Goal: Information Seeking & Learning: Learn about a topic

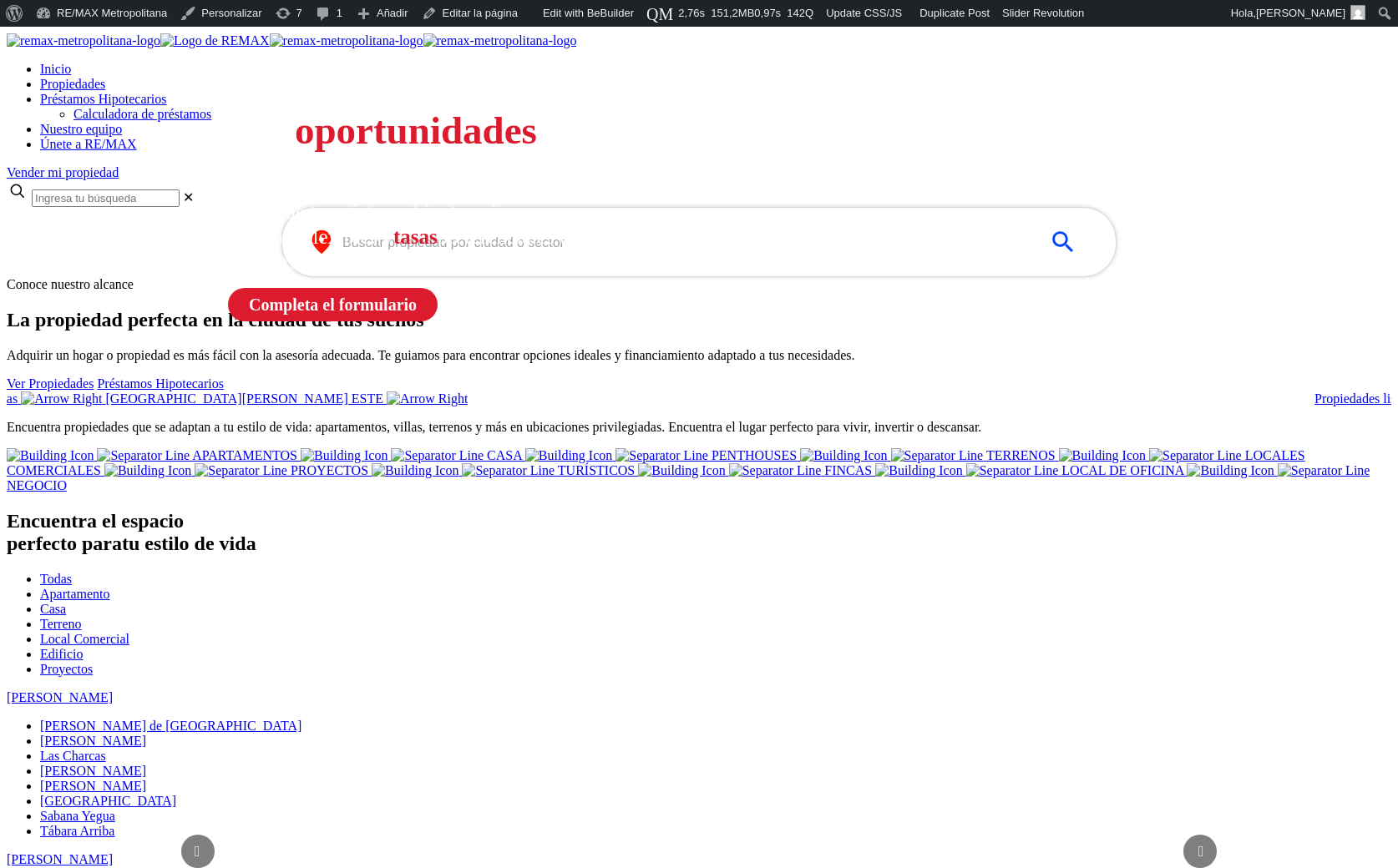
click at [439, 252] on input "text" at bounding box center [686, 242] width 687 height 19
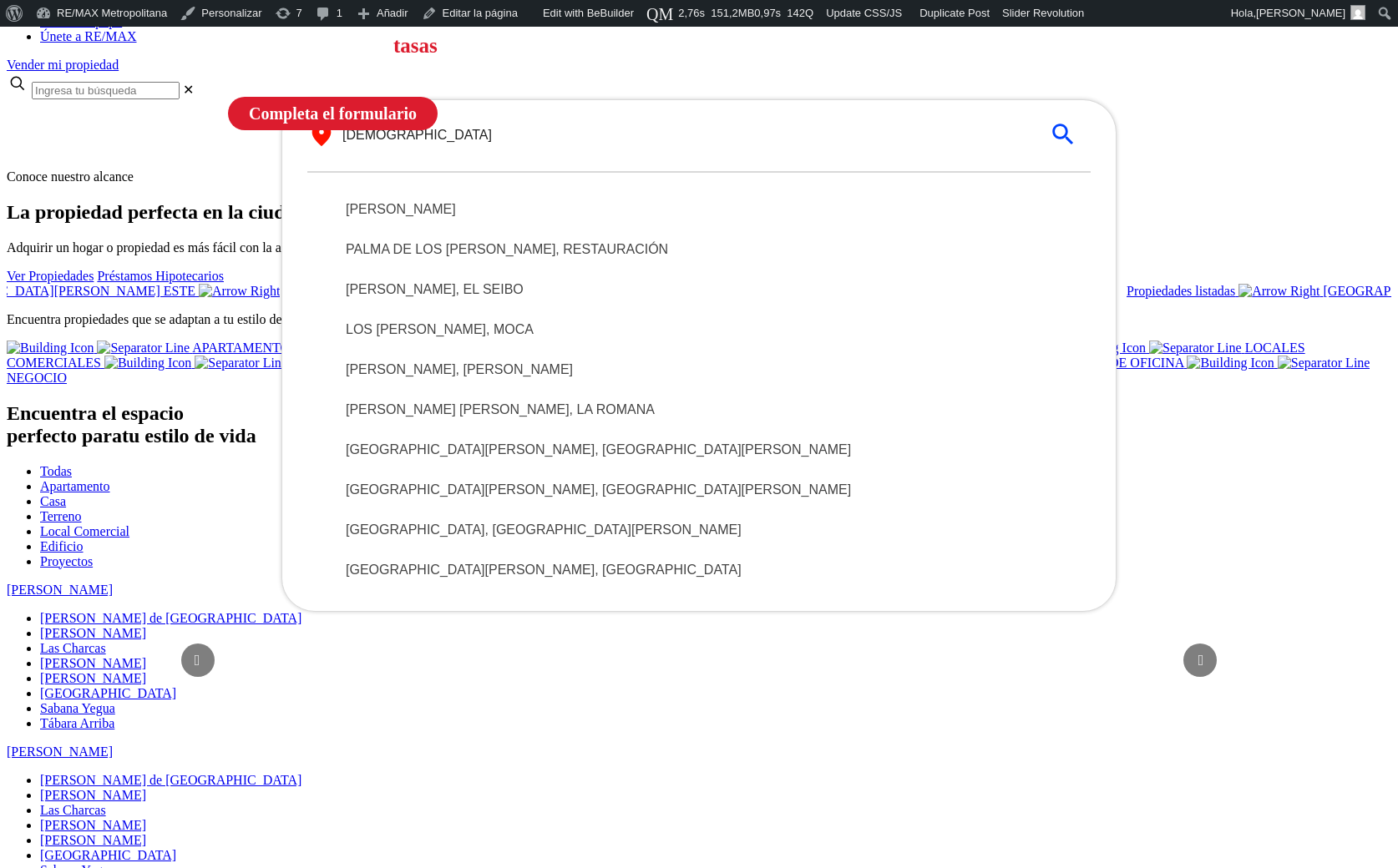
scroll to position [196, 0]
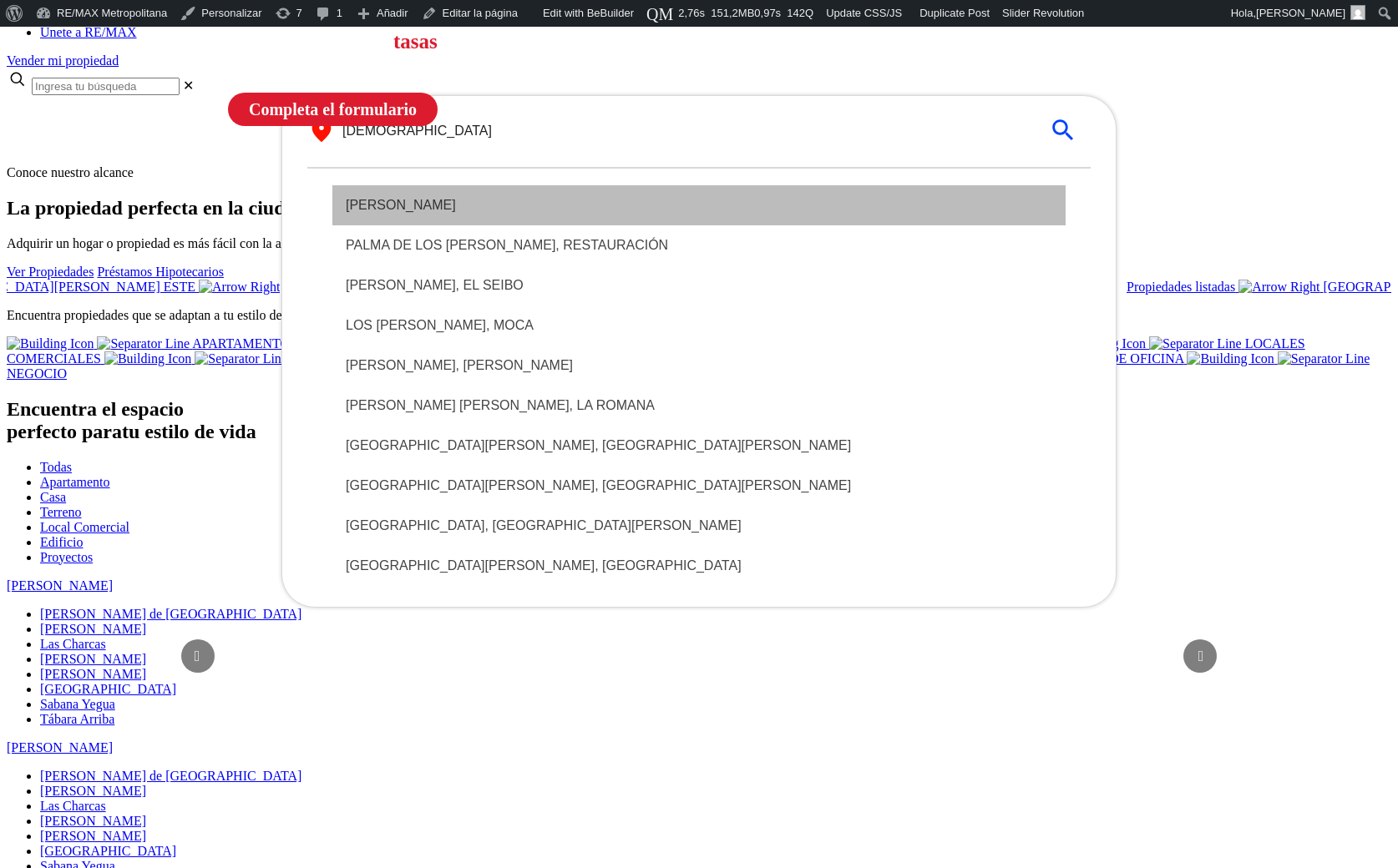
click at [565, 225] on div "SANTO DOMINGO DE GUZMÁN" at bounding box center [698, 205] width 733 height 40
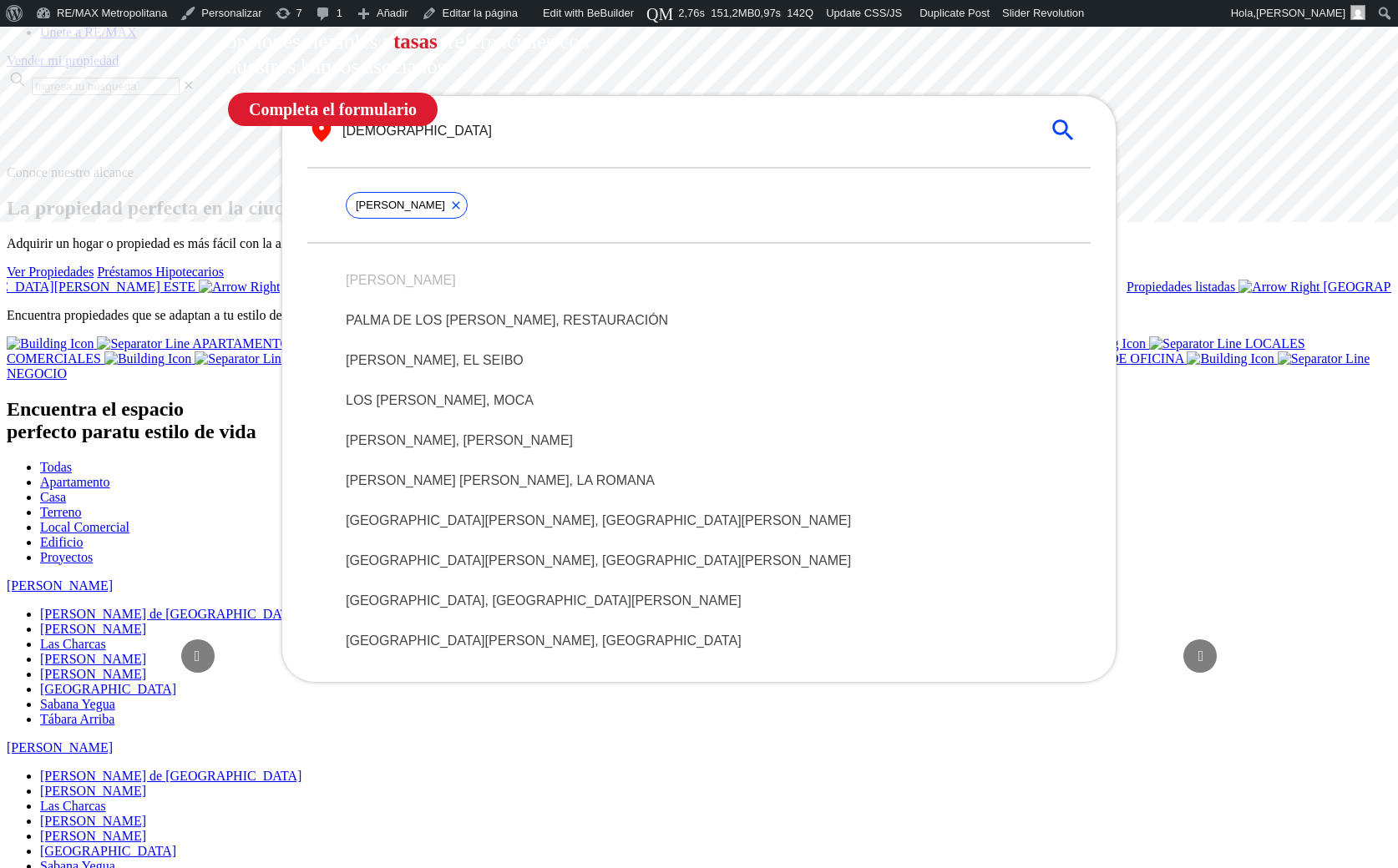
click at [529, 301] on li "SANTO DOMINGO DE GUZMÁN" at bounding box center [698, 280] width 733 height 40
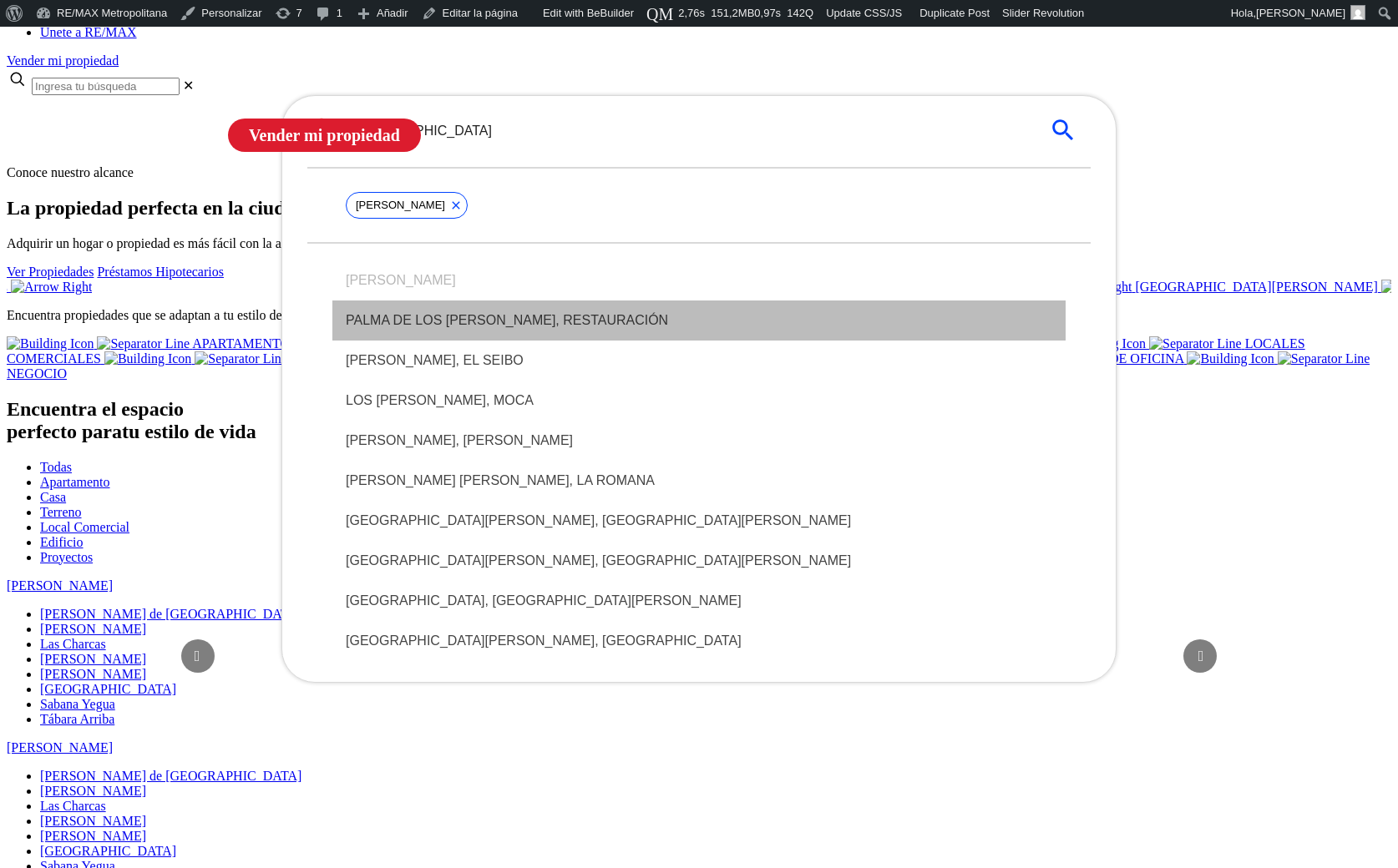
click at [516, 331] on span "PALMA DE LOS SANTOS, RESTAURACIÓN" at bounding box center [699, 320] width 707 height 20
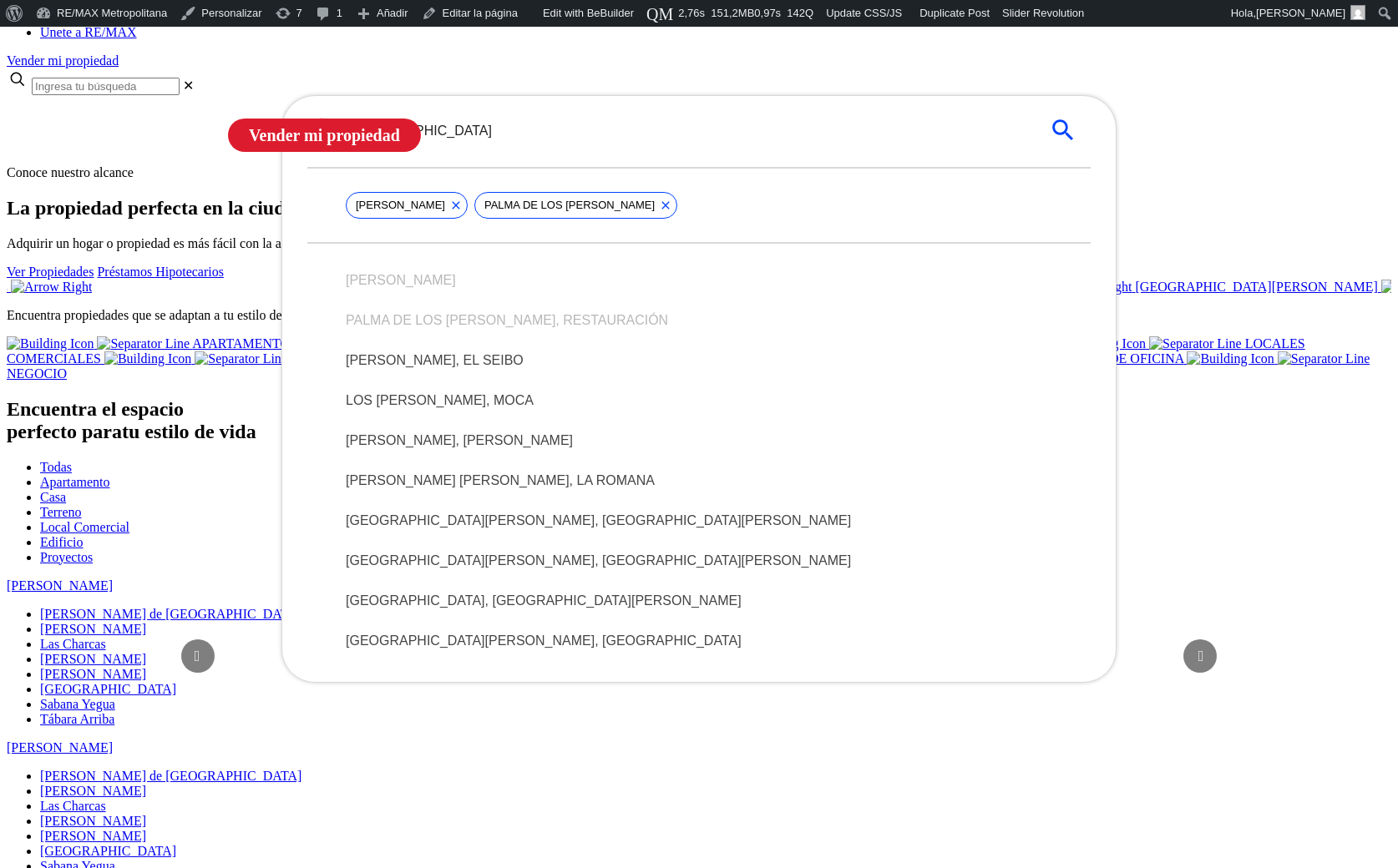
click at [673, 212] on icon at bounding box center [666, 205] width 13 height 13
click at [463, 212] on icon at bounding box center [456, 205] width 13 height 13
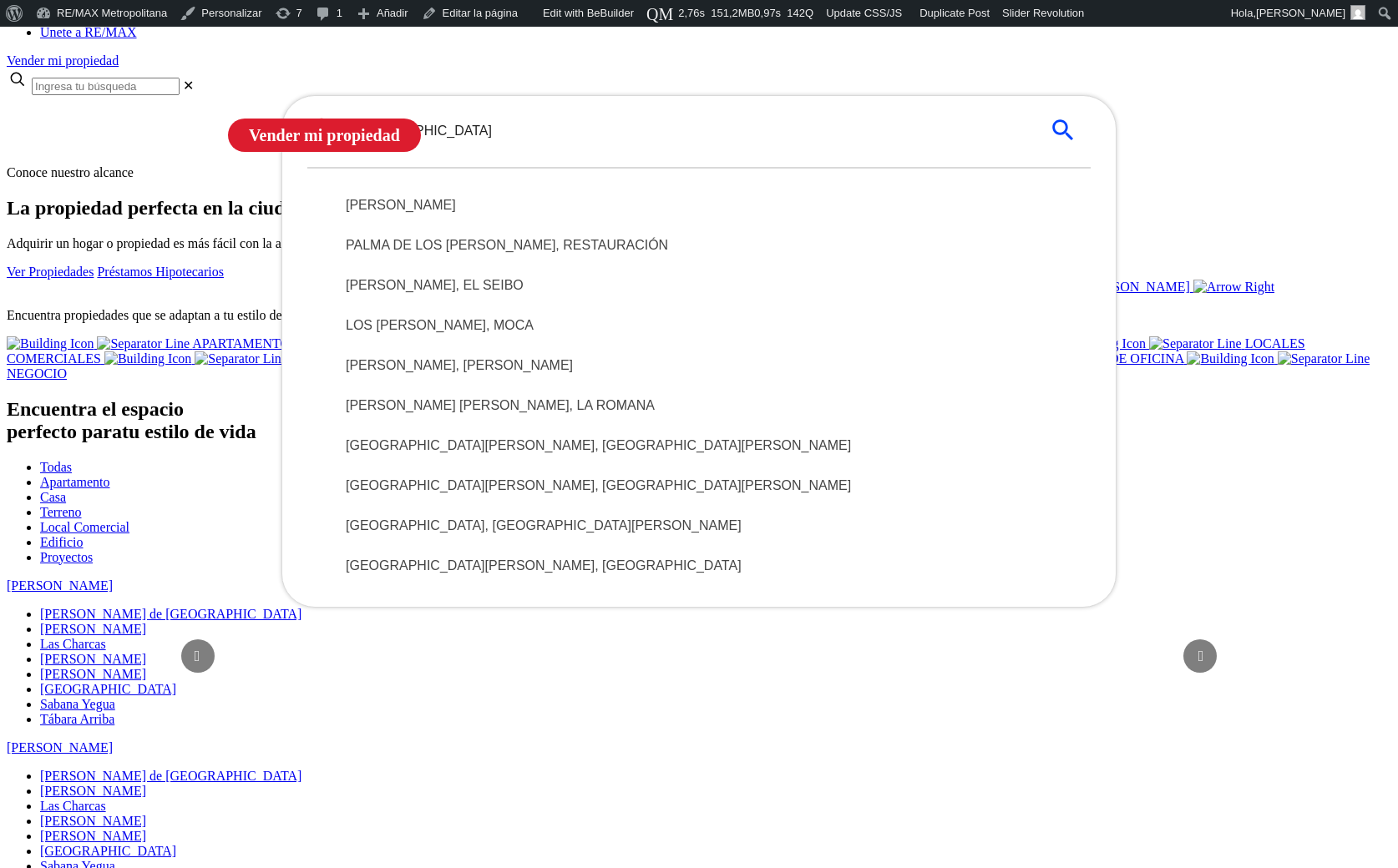
click at [570, 144] on div "​ santo ​" at bounding box center [699, 130] width 783 height 26
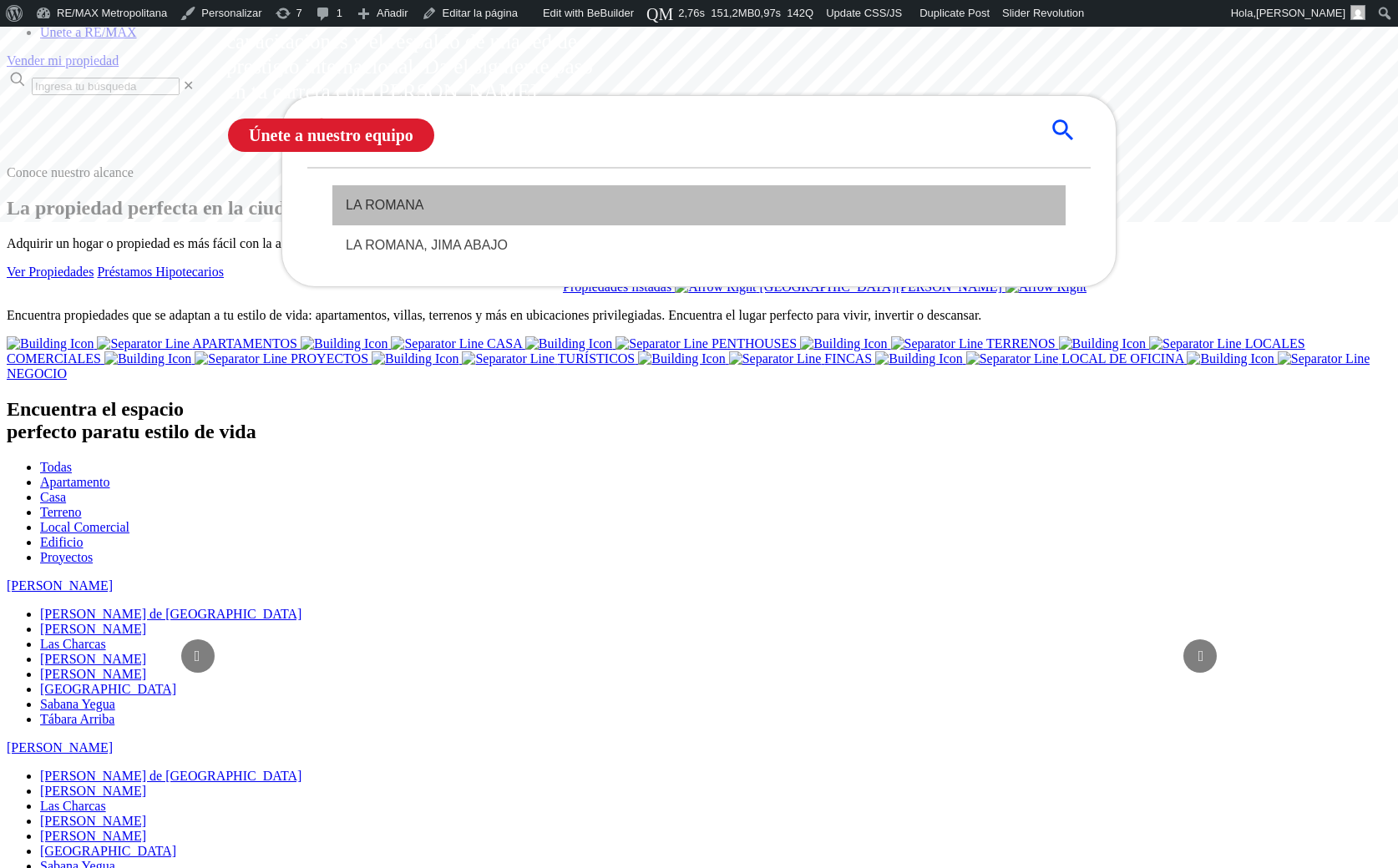
click at [516, 216] on span "LA ROMANA" at bounding box center [699, 205] width 707 height 20
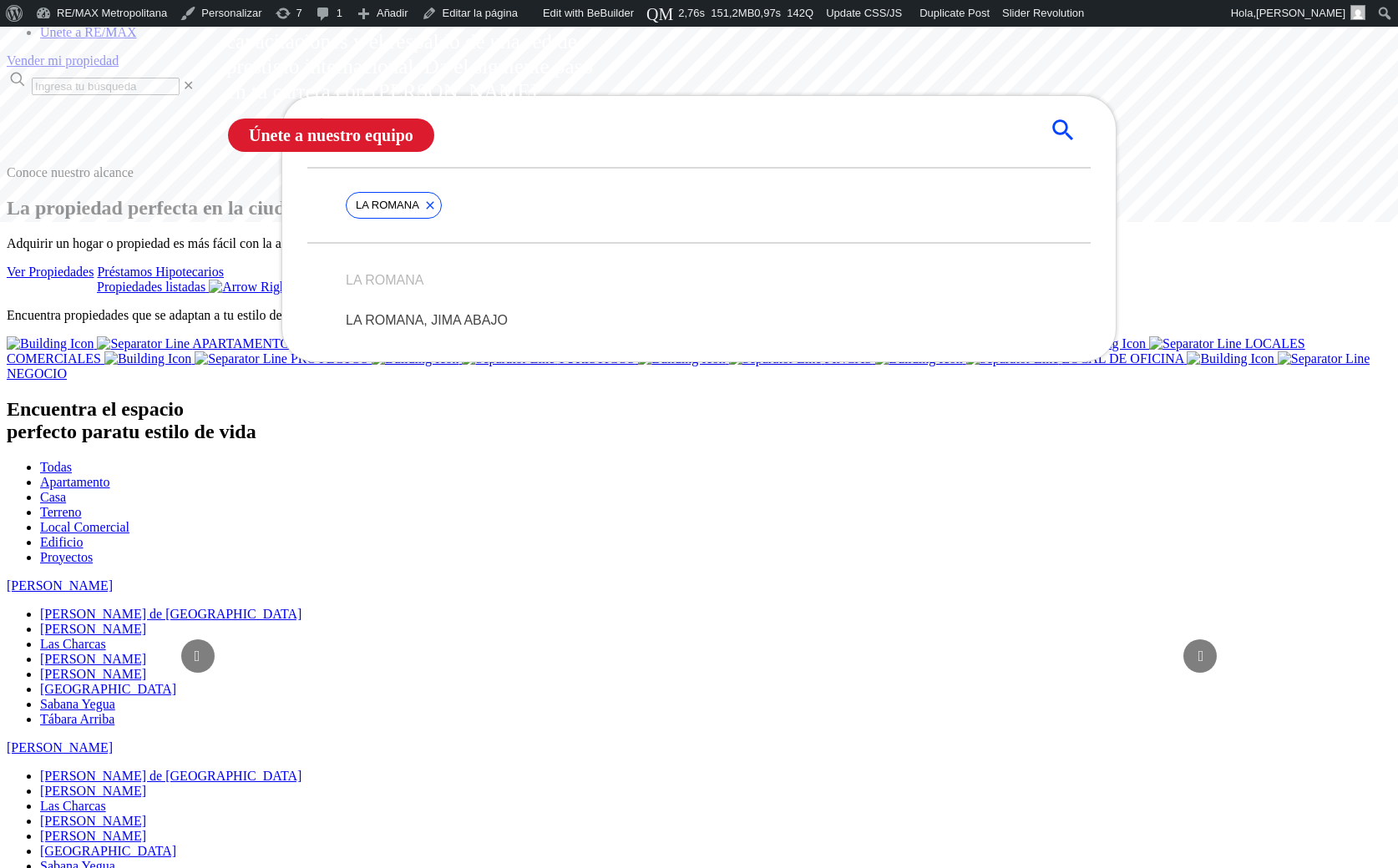
click at [507, 140] on input "La Romana" at bounding box center [686, 130] width 687 height 19
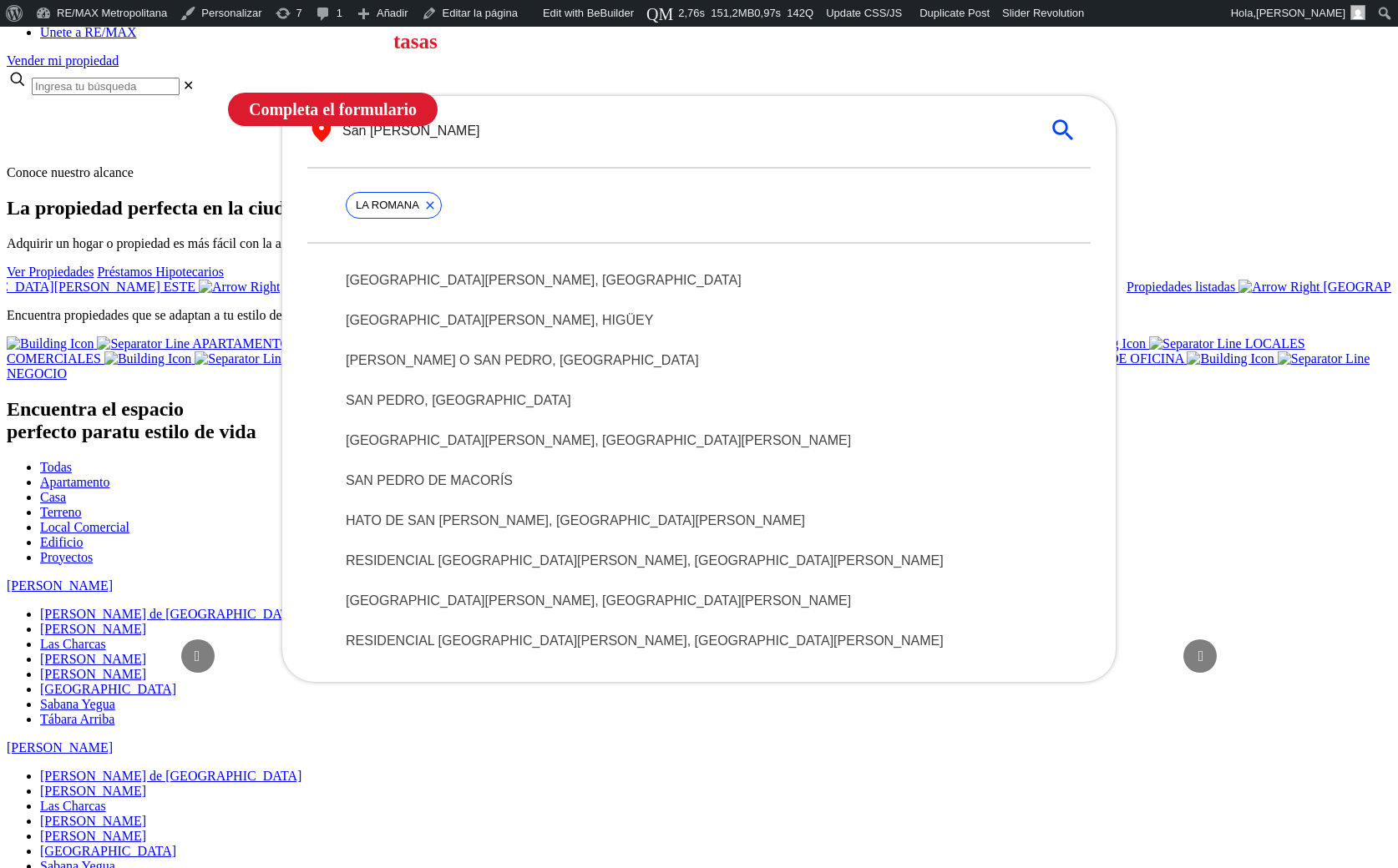
type input "San Pedro"
click at [561, 501] on div "SAN PEDRO DE MACORÍS" at bounding box center [698, 480] width 733 height 40
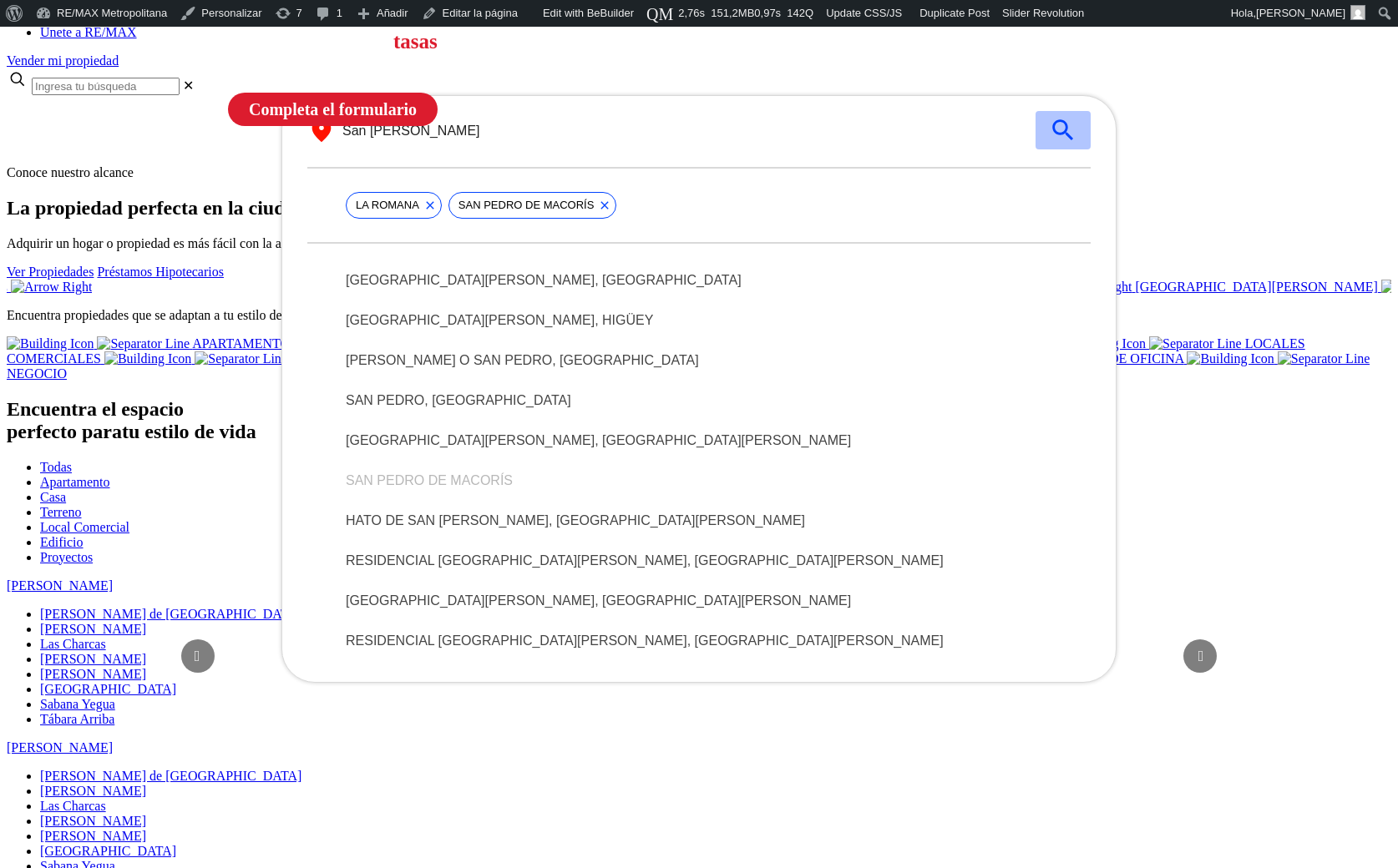
click at [1063, 145] on icon "submit" at bounding box center [1063, 130] width 28 height 28
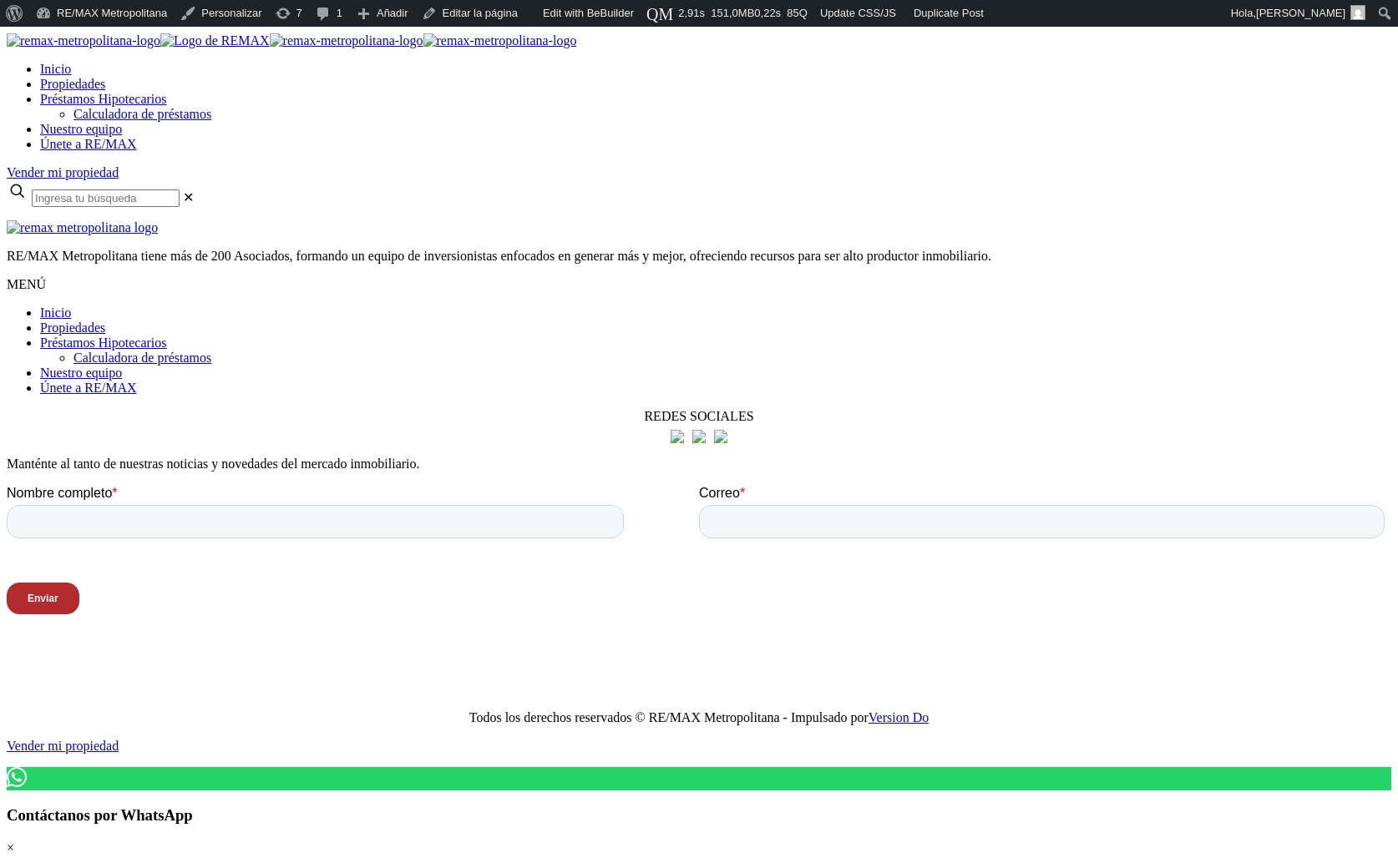
click at [582, 547] on html "X Inicio Propiedades Préstamos Hipotecarios Calculadora de préstamos Nuestro eq…" at bounding box center [699, 632] width 1398 height 1210
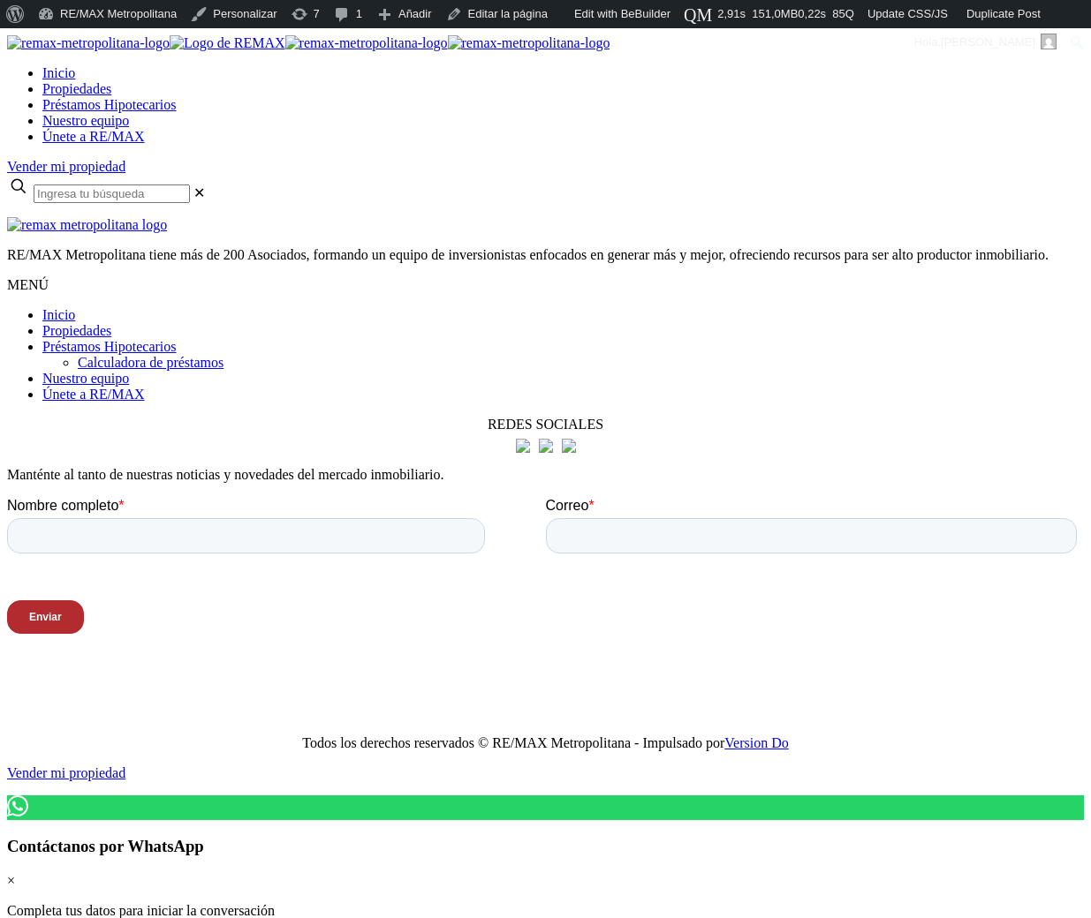
click at [312, 662] on html "X Inicio Propiedades Préstamos Hipotecarios Calculadora de préstamos Nuestro eq…" at bounding box center [545, 660] width 1091 height 1264
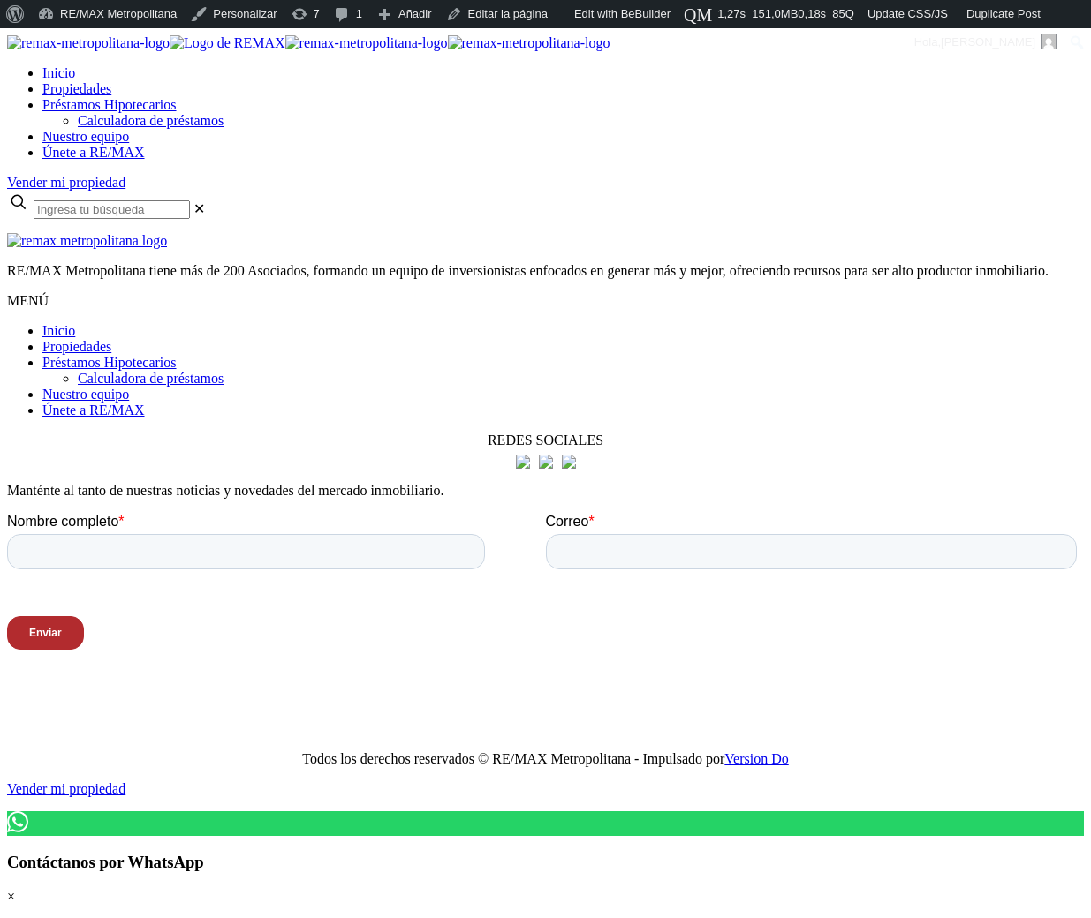
click at [459, 605] on html "X Inicio Propiedades Préstamos Hipotecarios Calculadora de préstamos Nuestro eq…" at bounding box center [545, 668] width 1091 height 1280
click at [784, 669] on html "X Inicio Propiedades Préstamos Hipotecarios Calculadora de préstamos Nuestro eq…" at bounding box center [545, 668] width 1091 height 1280
click at [758, 672] on html "X Inicio Propiedades Préstamos Hipotecarios Calculadora de préstamos Nuestro eq…" at bounding box center [545, 668] width 1091 height 1280
click at [596, 650] on html "X Inicio Propiedades Préstamos Hipotecarios Calculadora de préstamos Nuestro eq…" at bounding box center [545, 668] width 1091 height 1280
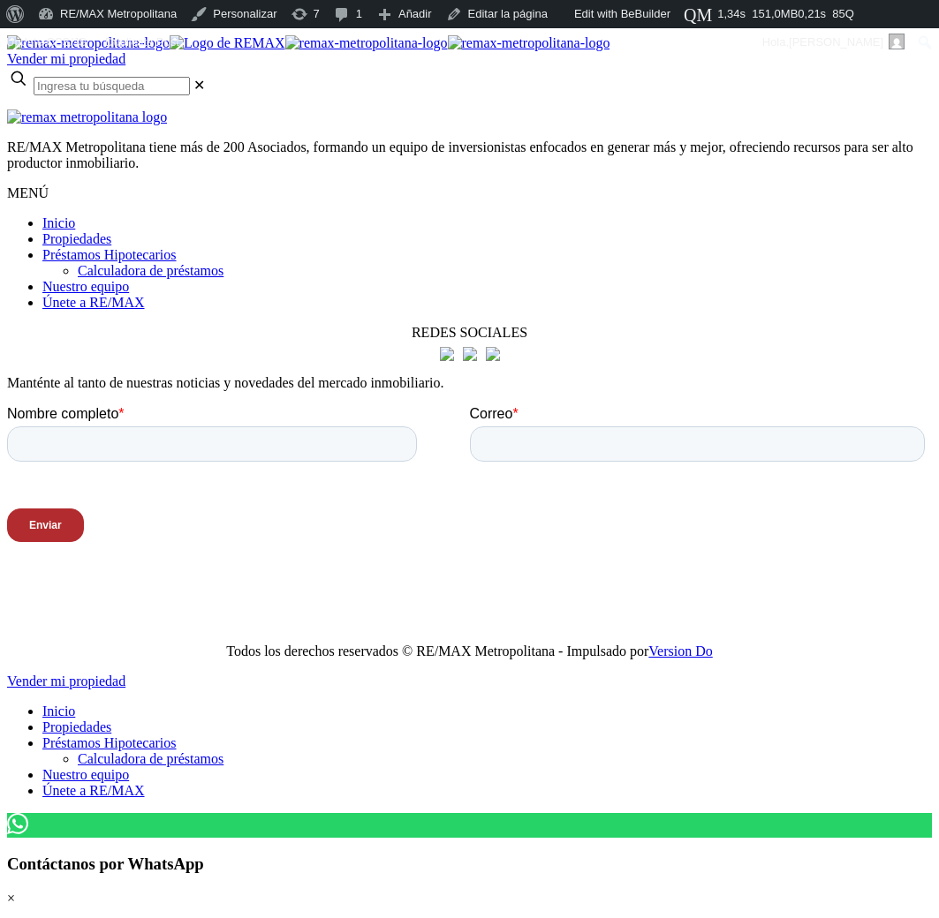
click at [696, 631] on html "X Vender mi propiedad .path{fill:none;stroke:#000;stroke-miterlimit:10;stroke-w…" at bounding box center [469, 669] width 939 height 1282
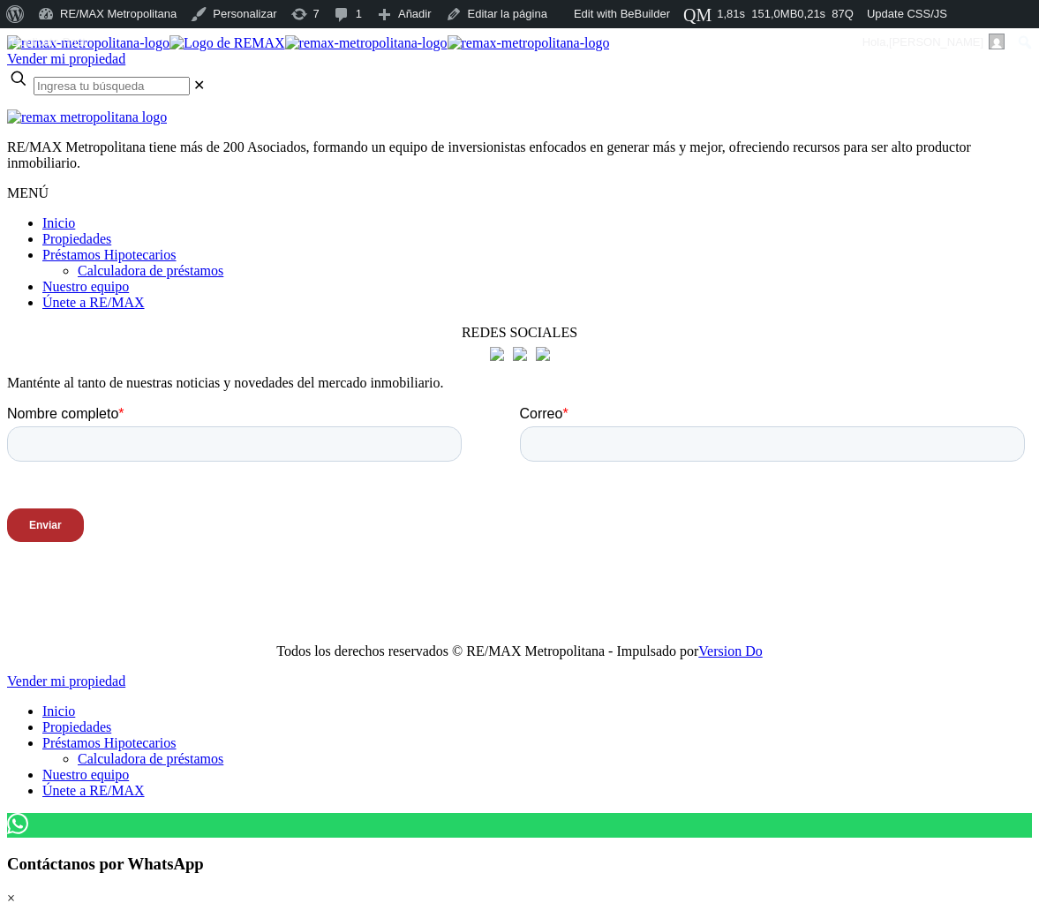
click at [486, 745] on html "X Vender mi propiedad .path{fill:none;stroke:#000;stroke-miterlimit:10;stroke-w…" at bounding box center [519, 669] width 1039 height 1282
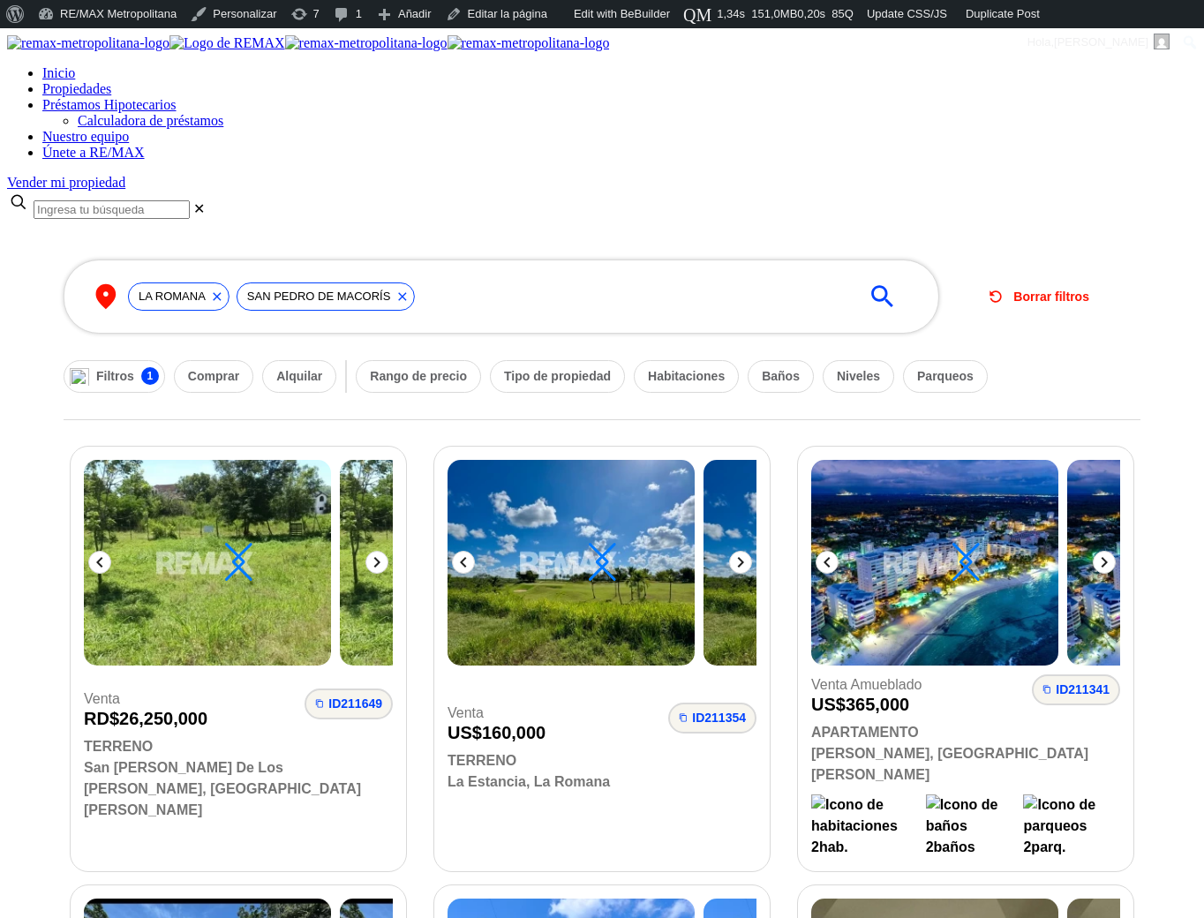
click at [409, 290] on icon at bounding box center [402, 297] width 14 height 14
click at [224, 290] on icon at bounding box center [217, 297] width 14 height 14
click at [868, 282] on icon "submit" at bounding box center [883, 297] width 30 height 30
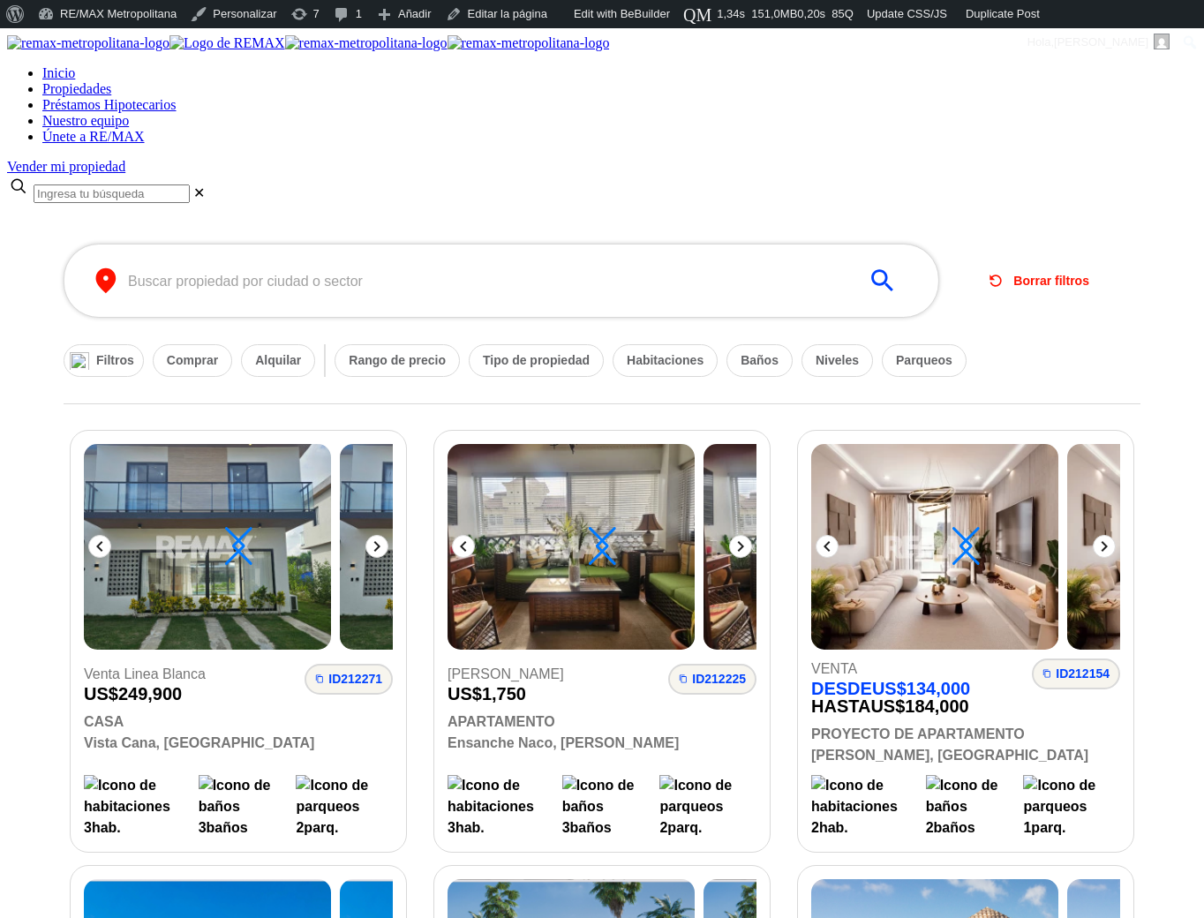
click at [594, 308] on form "​ ​ Borrar filtros Filtros Comprar Alquilar Rango de precio Tipo de propiedad H…" at bounding box center [602, 310] width 1077 height 187
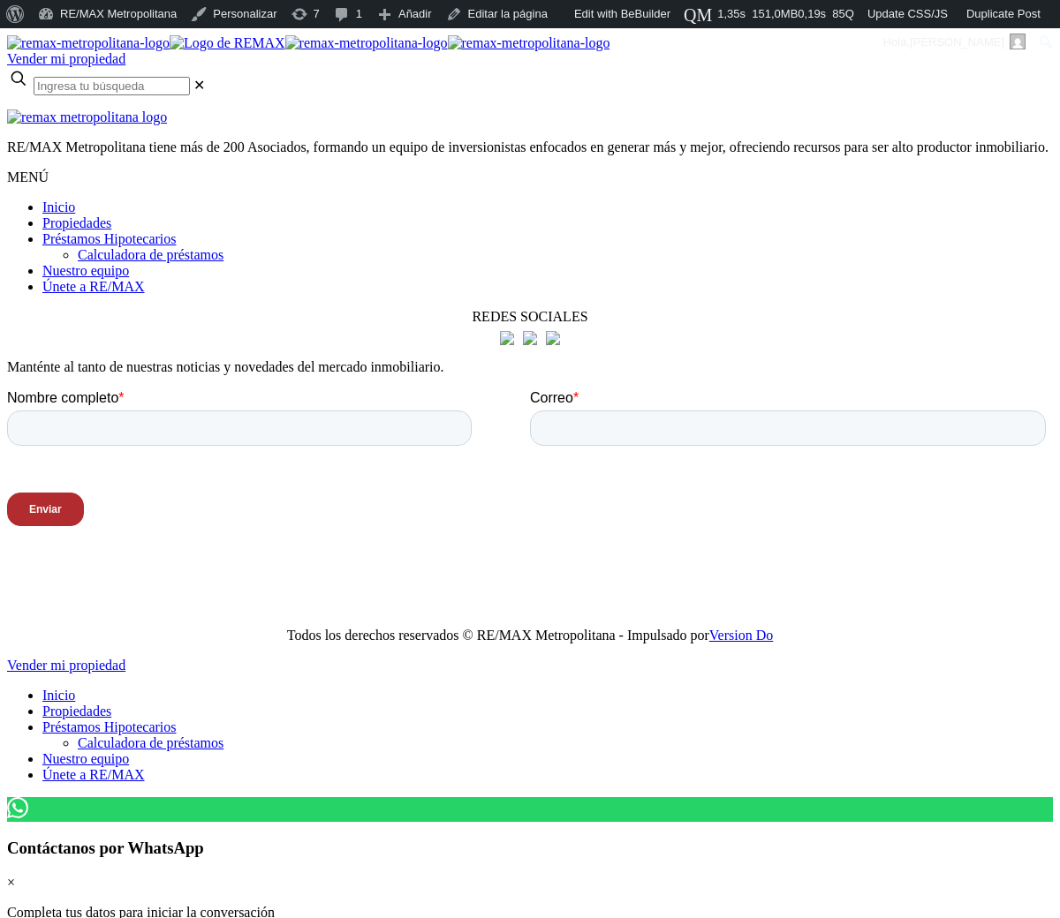
click at [543, 671] on html "X Vender mi propiedad .path{fill:none;stroke:#000;stroke-miterlimit:10;stroke-w…" at bounding box center [530, 661] width 1060 height 1266
click at [291, 652] on html "X Vender mi propiedad .path{fill:none;stroke:#000;stroke-miterlimit:10;stroke-w…" at bounding box center [530, 661] width 1060 height 1266
click at [666, 630] on html "X Vender mi propiedad .path{fill:none;stroke:#000;stroke-miterlimit:10;stroke-w…" at bounding box center [530, 661] width 1060 height 1266
click at [506, 688] on html "X Vender mi propiedad .path{fill:none;stroke:#000;stroke-miterlimit:10;stroke-w…" at bounding box center [530, 661] width 1060 height 1266
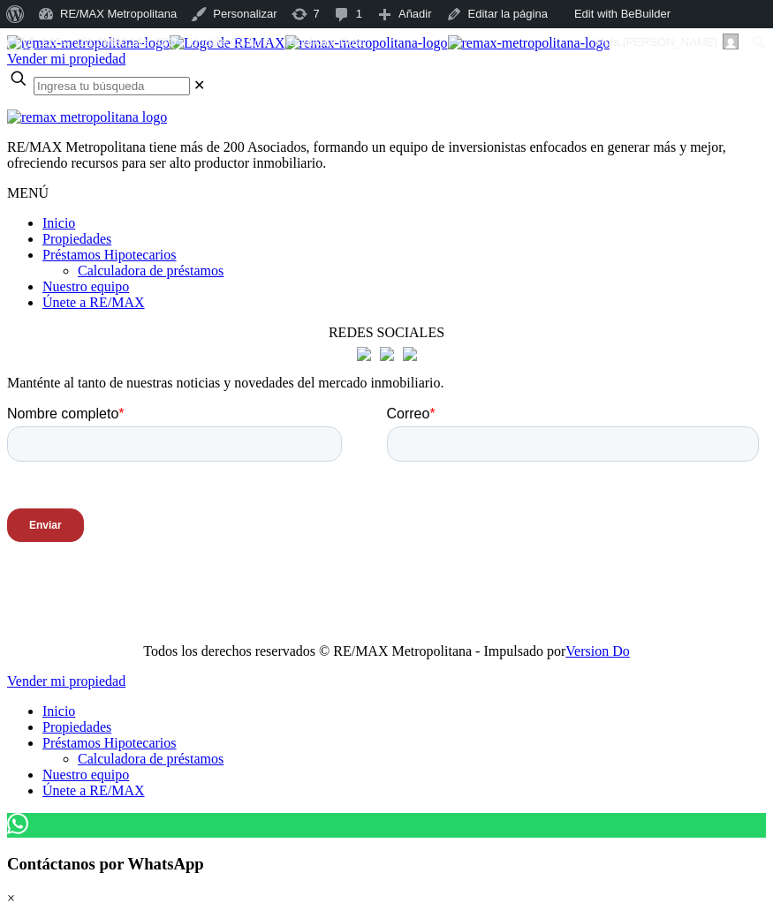
click at [518, 792] on html "X Vender mi propiedad .path{fill:none;stroke:#000;stroke-miterlimit:10;stroke-w…" at bounding box center [386, 669] width 773 height 1282
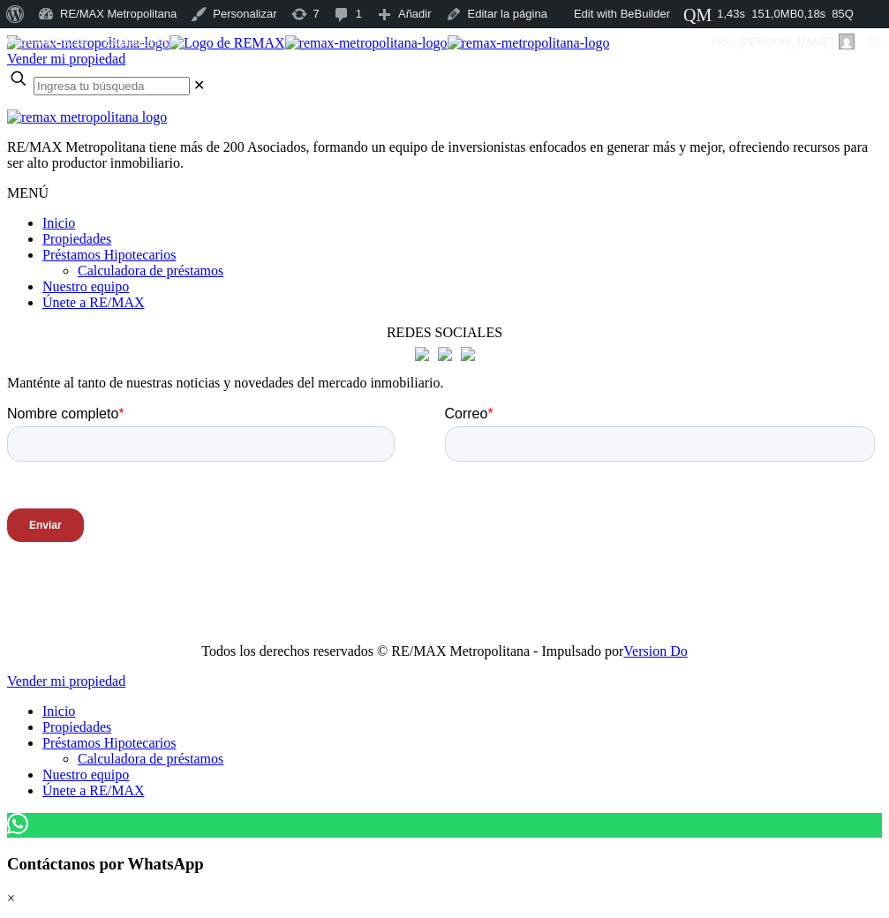
click at [505, 691] on html "X Vender mi propiedad .path{fill:none;stroke:#000;stroke-miterlimit:10;stroke-w…" at bounding box center [444, 669] width 889 height 1282
click at [518, 656] on html "X Vender mi propiedad .path{fill:none;stroke:#000;stroke-miterlimit:10;stroke-w…" at bounding box center [444, 669] width 889 height 1282
click at [393, 644] on div "Todos los derechos reservados © RE/MAX Metropolitana - Impulsado por Version Do" at bounding box center [444, 652] width 875 height 16
click at [580, 626] on html "X Vender mi propiedad .path{fill:none;stroke:#000;stroke-miterlimit:10;stroke-w…" at bounding box center [444, 669] width 889 height 1282
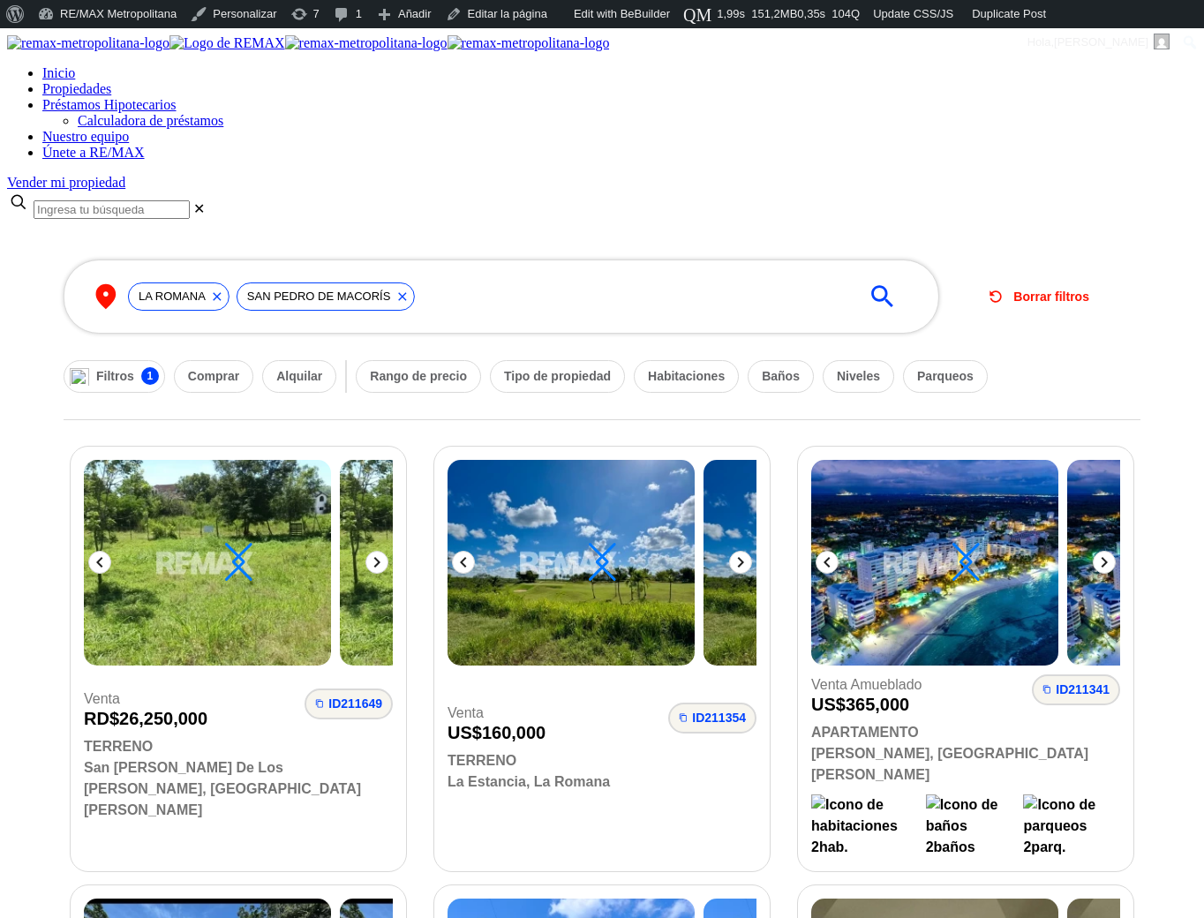
click at [75, 65] on span "Inicio" at bounding box center [58, 72] width 33 height 15
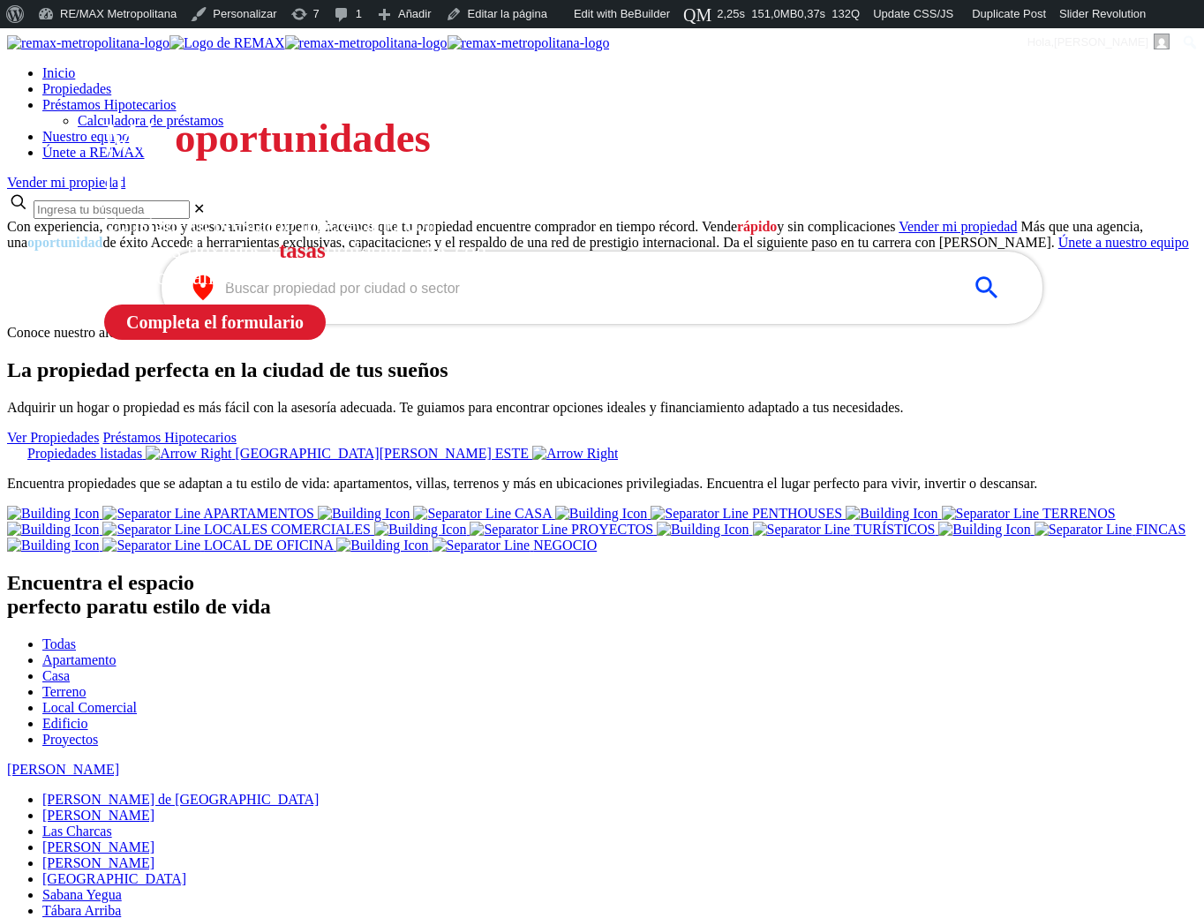
click at [464, 298] on input "text" at bounding box center [588, 288] width 726 height 20
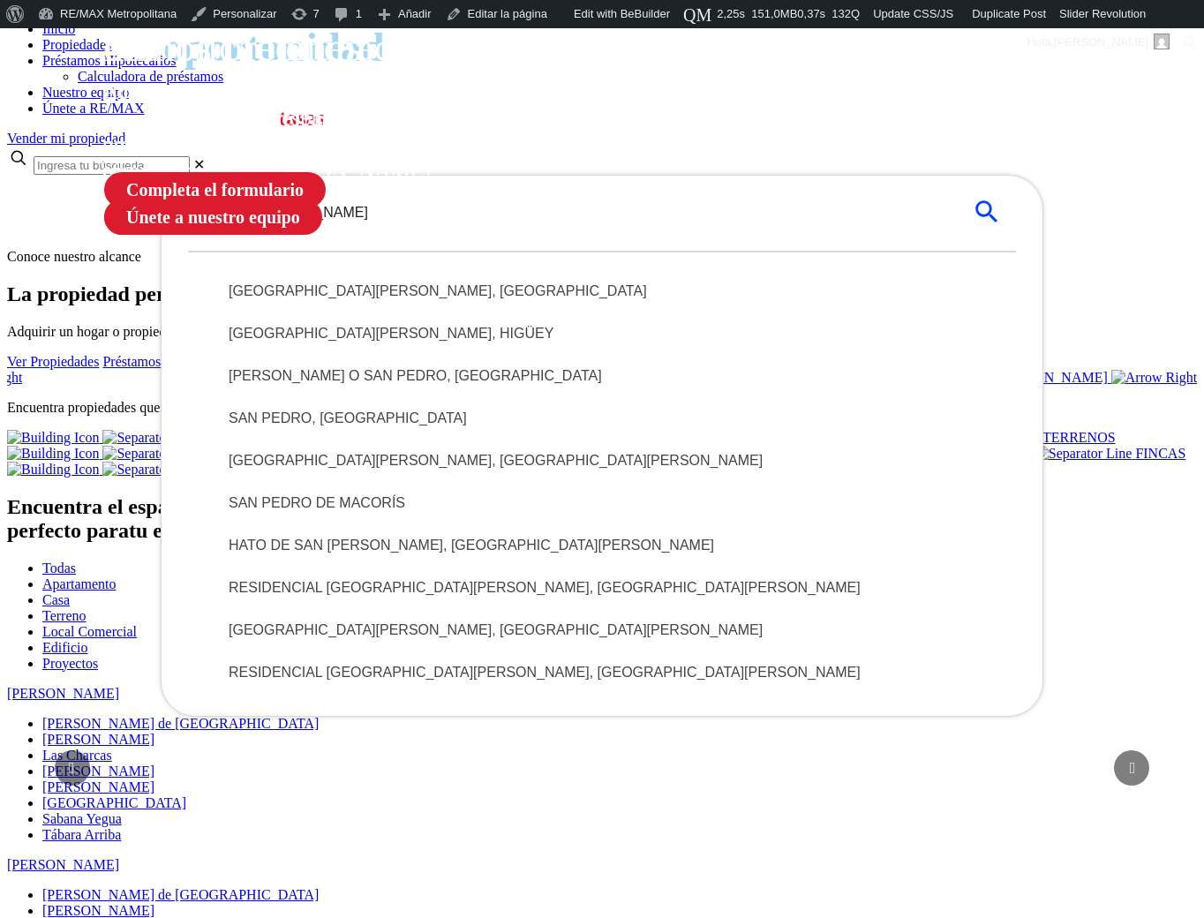
scroll to position [134, 0]
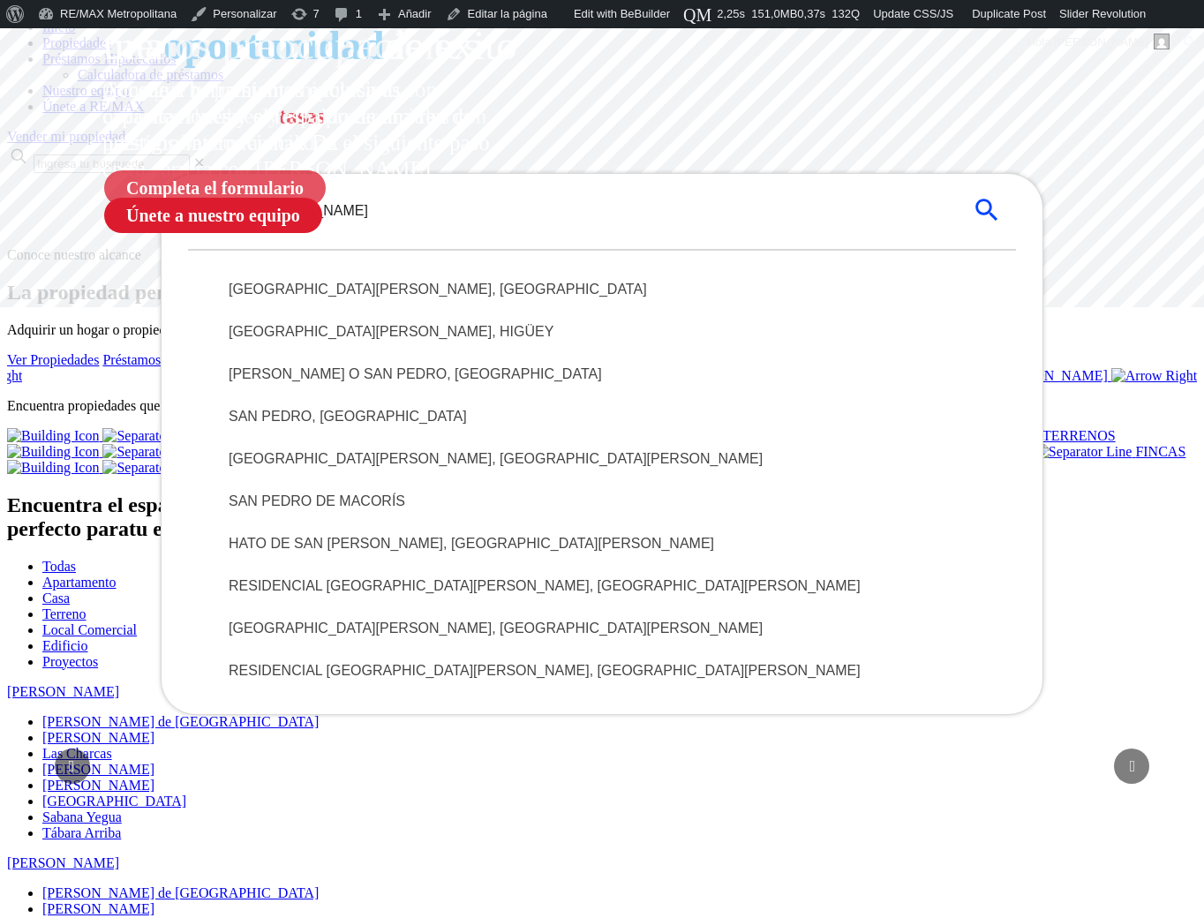
click at [426, 512] on span "SAN PEDRO DE MACORÍS" at bounding box center [602, 501] width 747 height 21
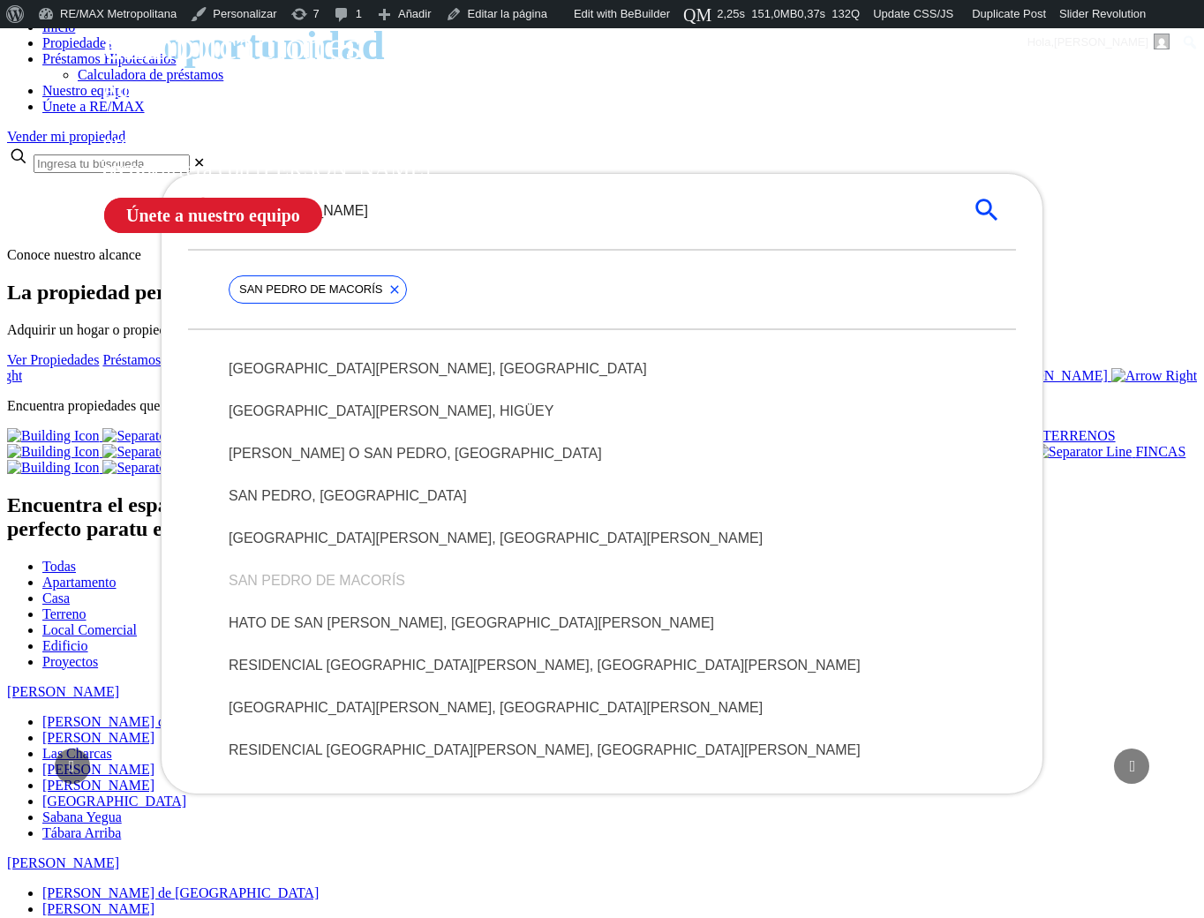
click at [501, 328] on div "SAN PEDRO DE MACORÍS" at bounding box center [602, 288] width 828 height 79
click at [483, 221] on input "san pedro" at bounding box center [588, 210] width 726 height 20
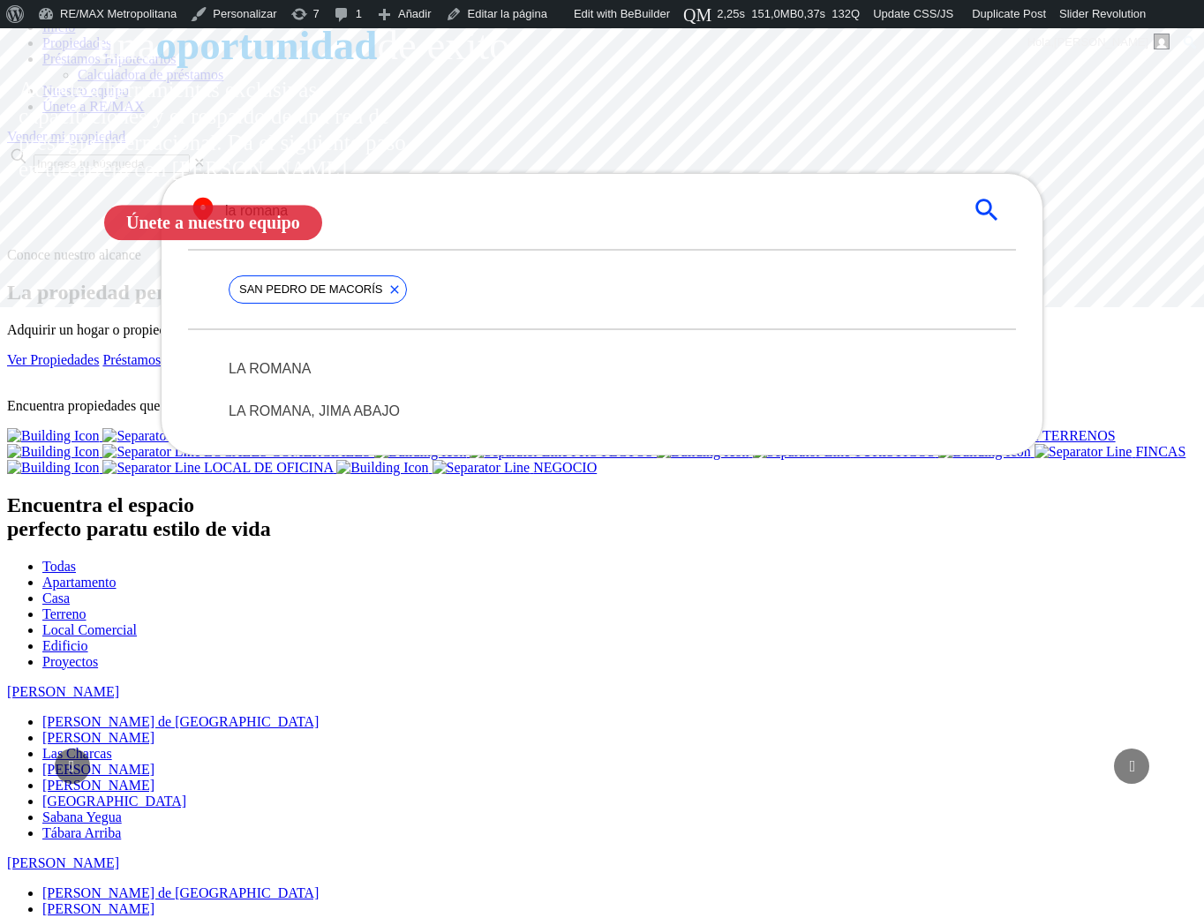
type input "la romana"
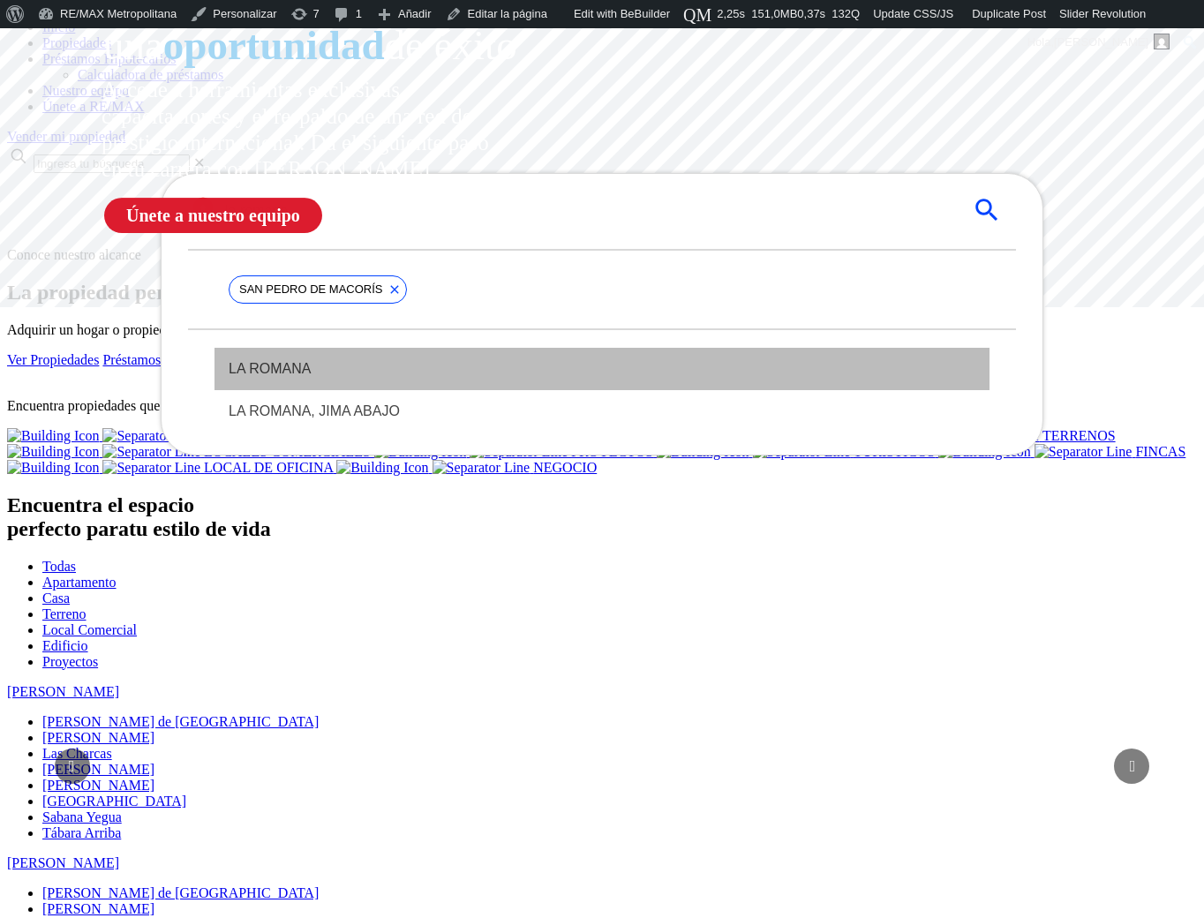
click at [379, 380] on span "LA ROMANA" at bounding box center [602, 368] width 747 height 21
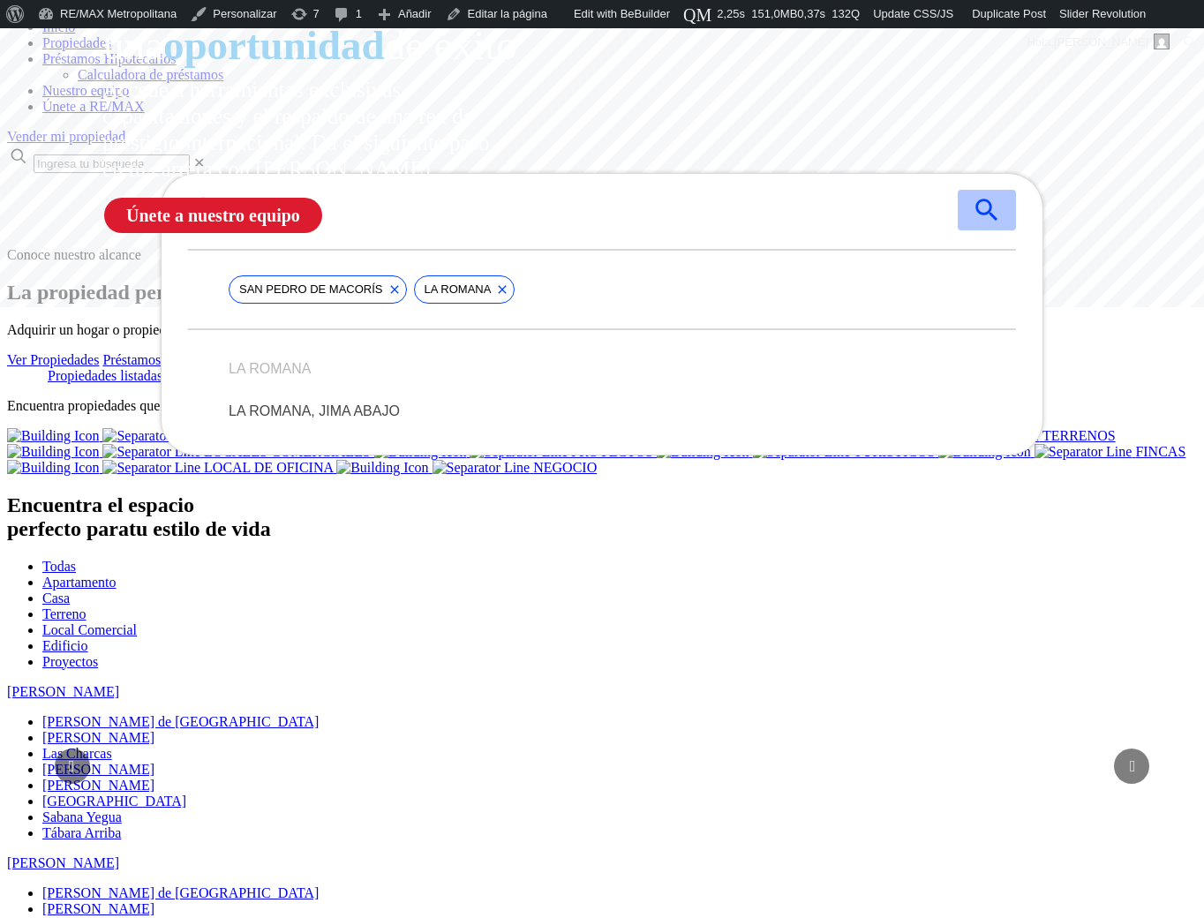
click at [985, 225] on icon "submit" at bounding box center [987, 210] width 30 height 30
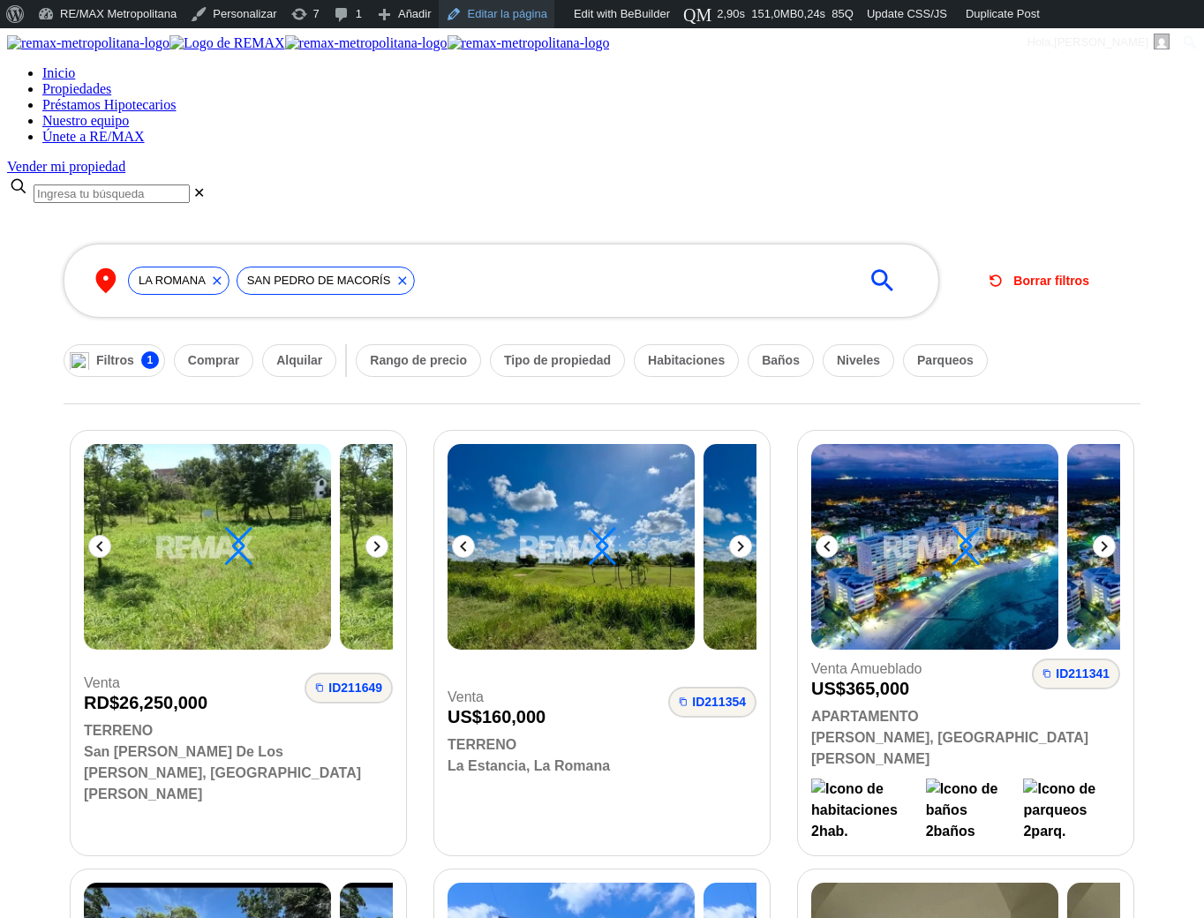
click at [487, 5] on link "Editar la página" at bounding box center [497, 14] width 116 height 28
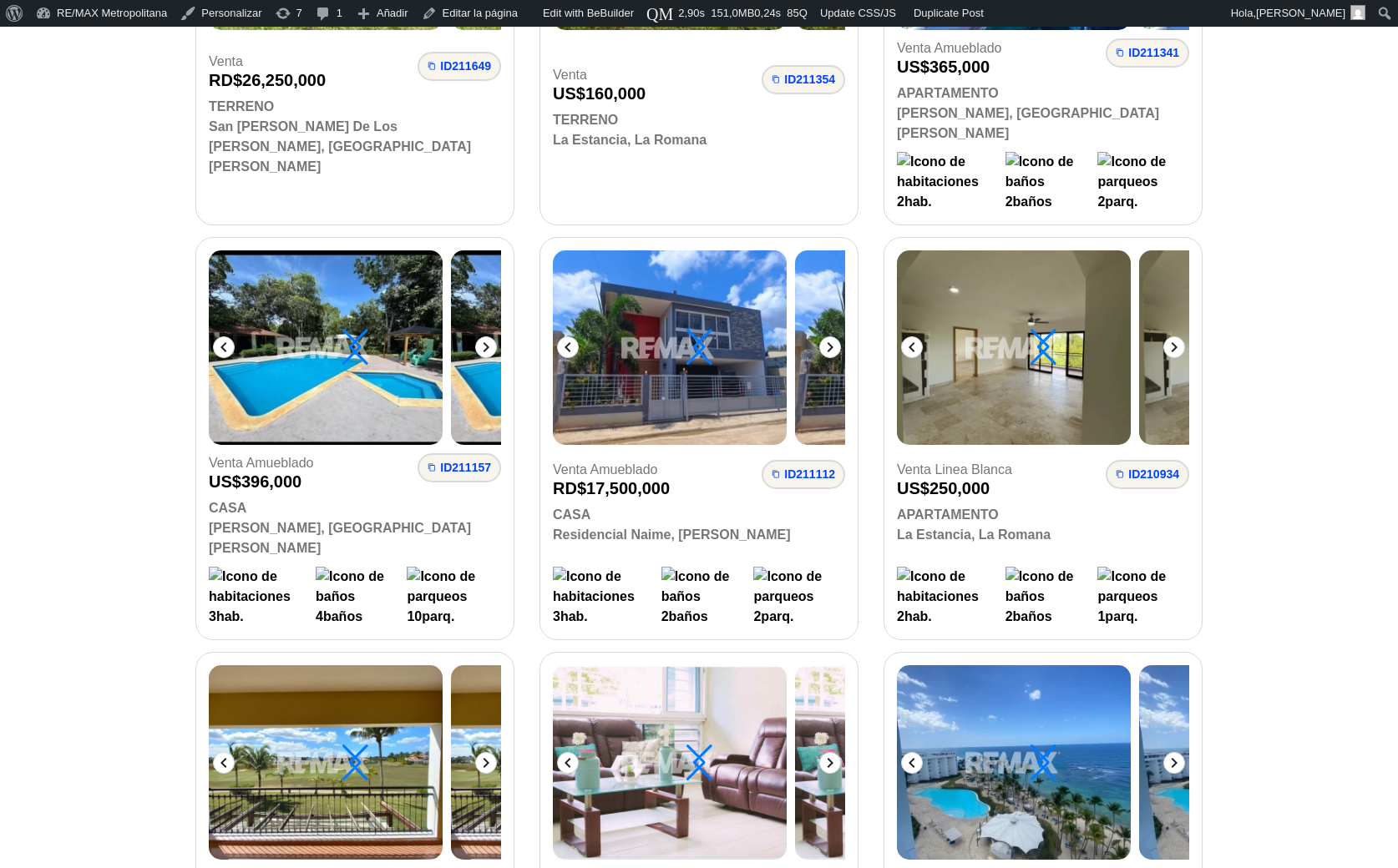
scroll to position [640, 0]
